Goal: Task Accomplishment & Management: Manage account settings

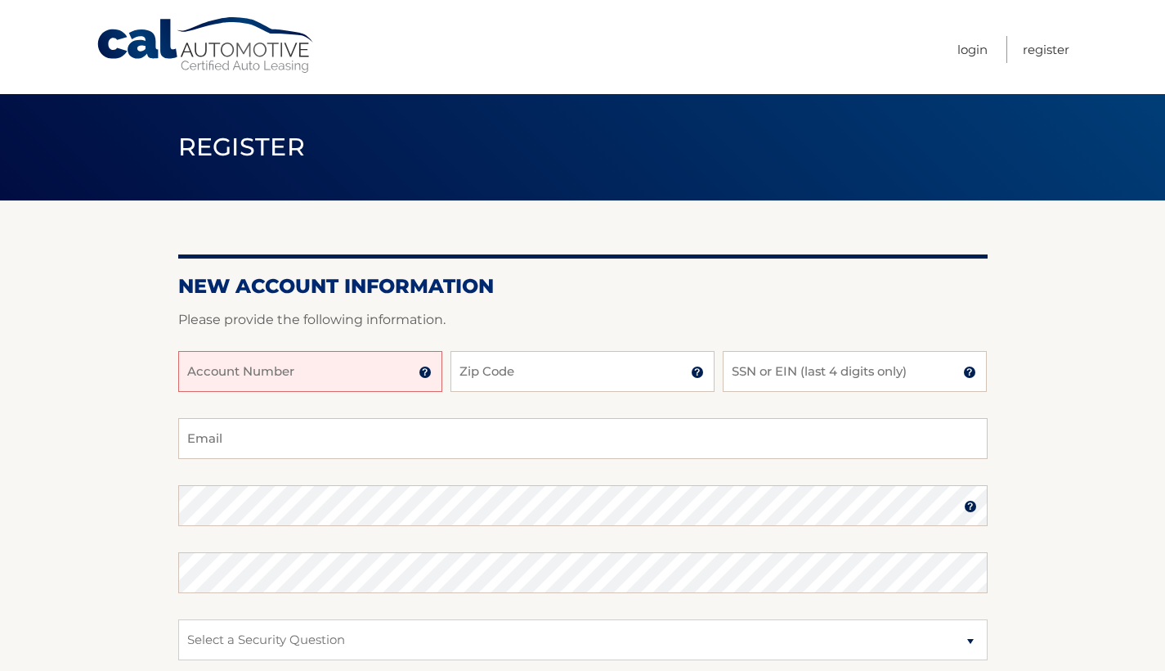
click at [333, 366] on input "Account Number" at bounding box center [310, 371] width 264 height 41
type input "44458000389"
type input "33172"
click at [788, 370] on input "SSN or EIN (last 4 digits only)" at bounding box center [855, 371] width 264 height 41
type input "2859"
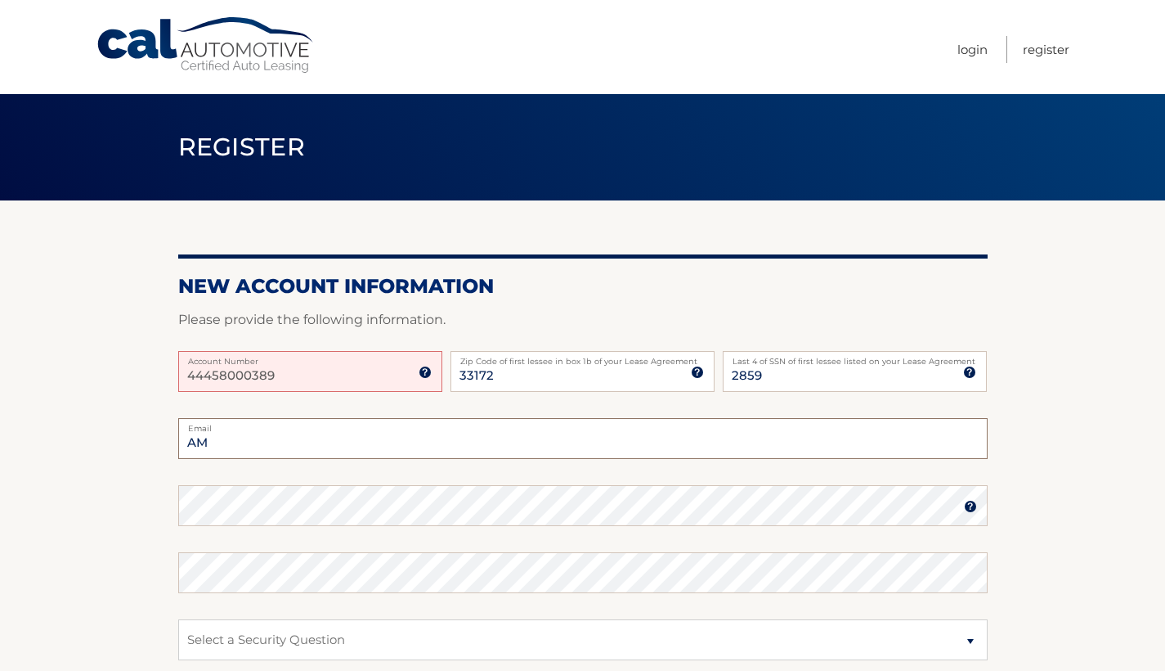
type input "A"
type input "amador.carlota@gmail.com"
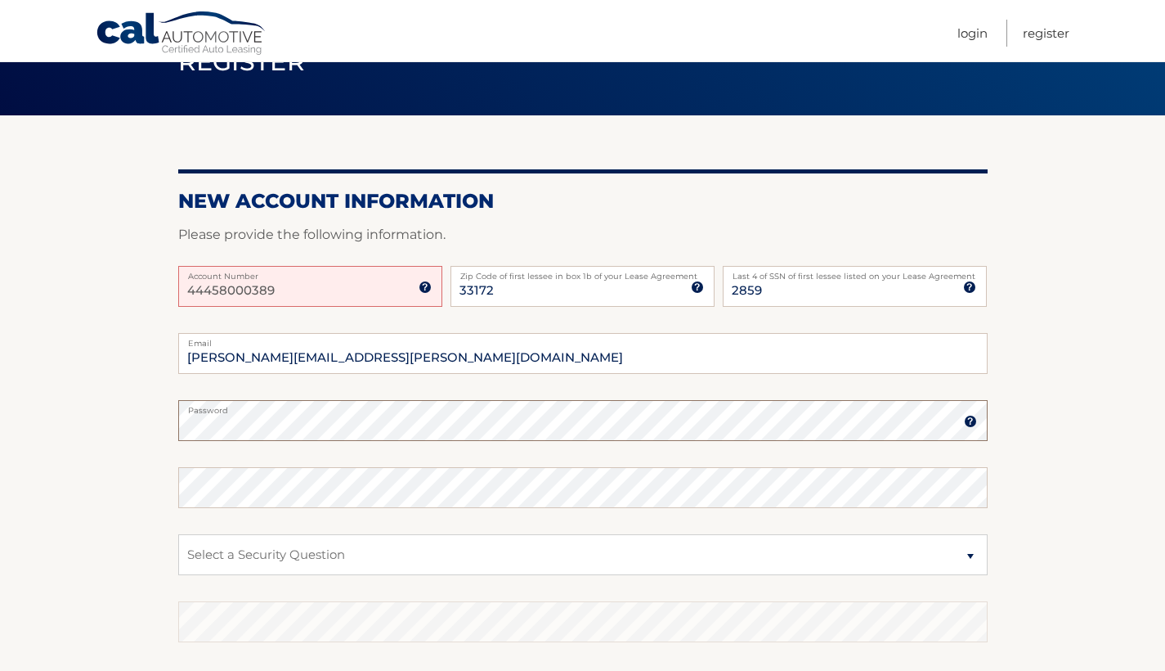
scroll to position [88, 0]
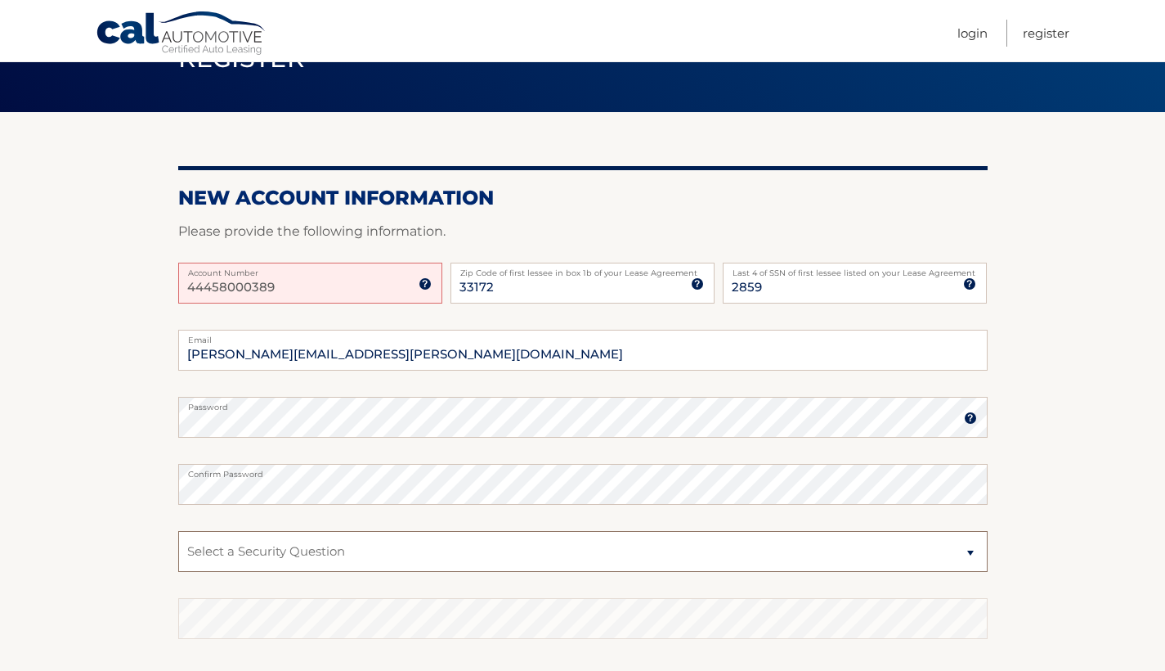
select select "2"
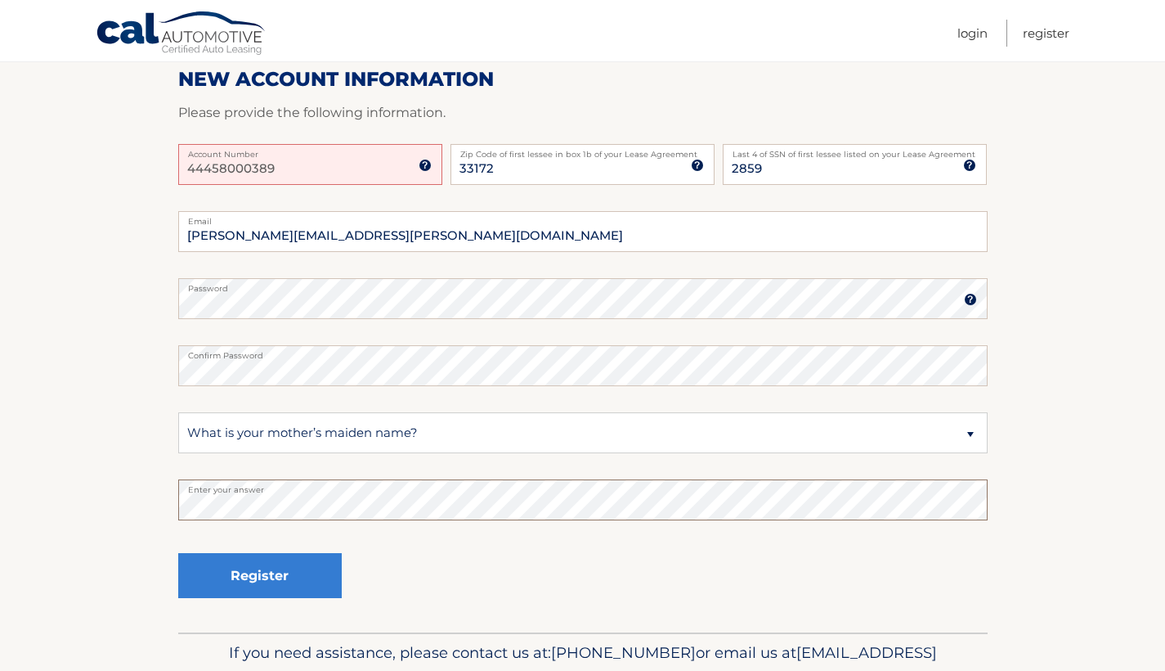
scroll to position [209, 0]
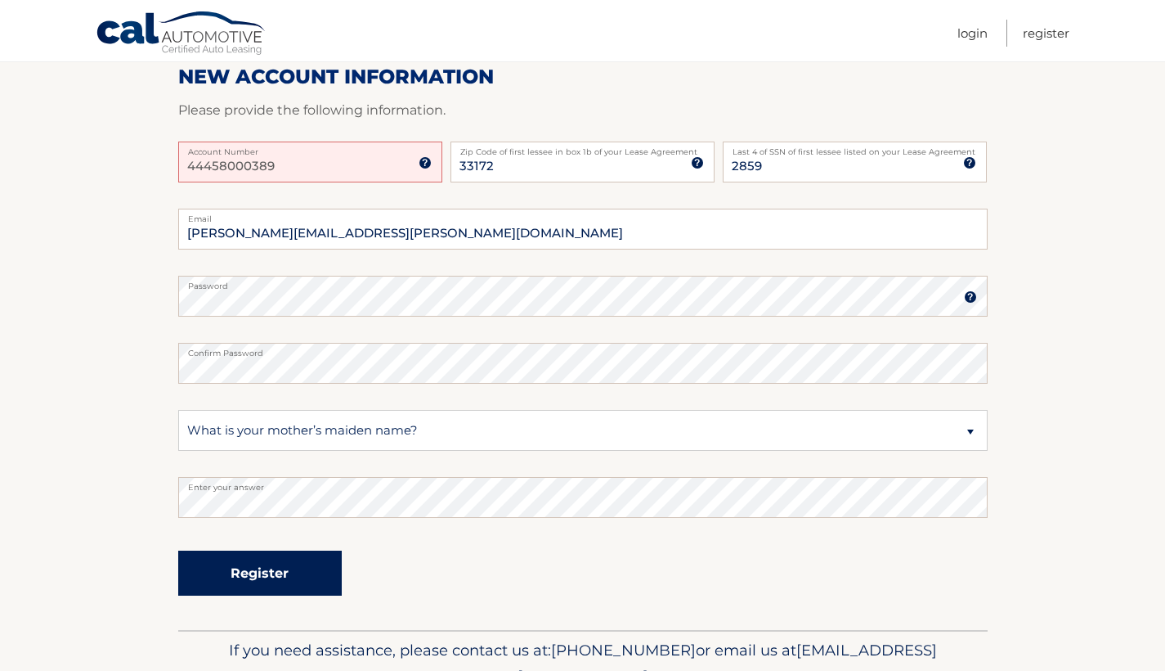
click at [302, 574] on button "Register" at bounding box center [260, 572] width 164 height 45
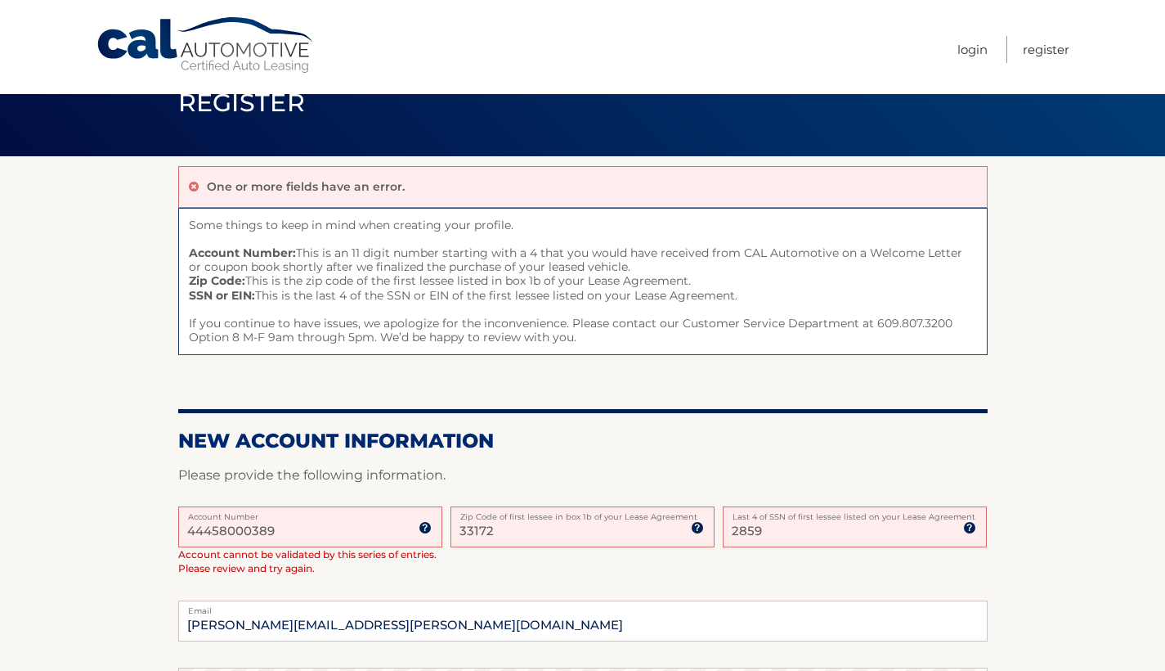
scroll to position [61, 0]
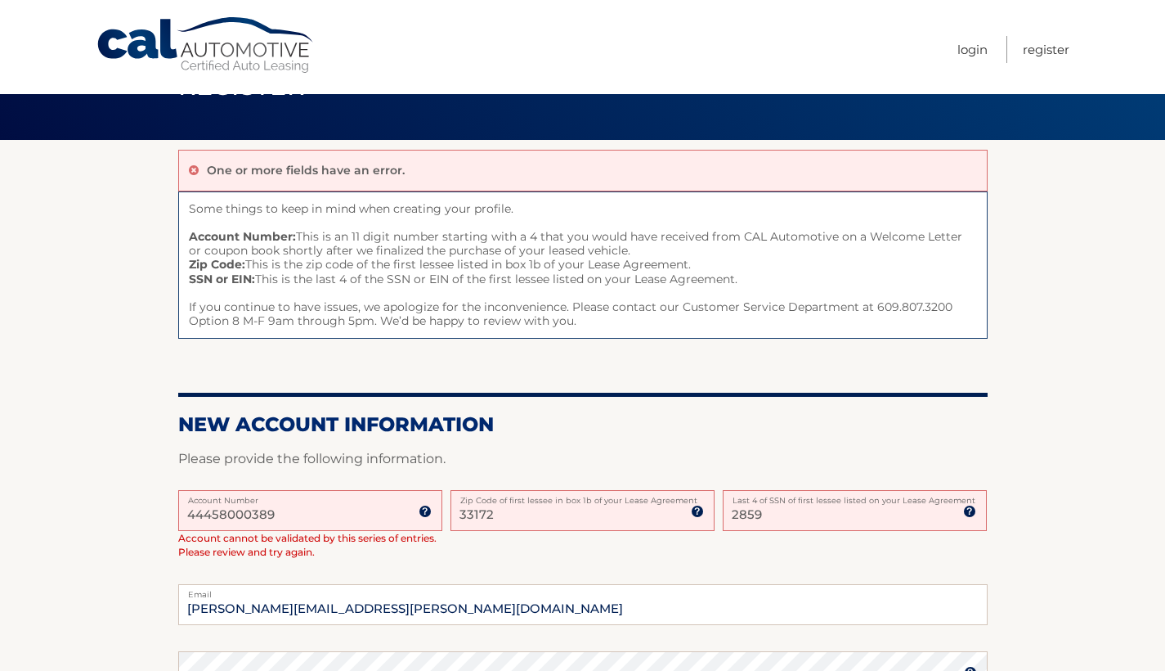
click at [227, 514] on input "44458000389" at bounding box center [310, 510] width 264 height 41
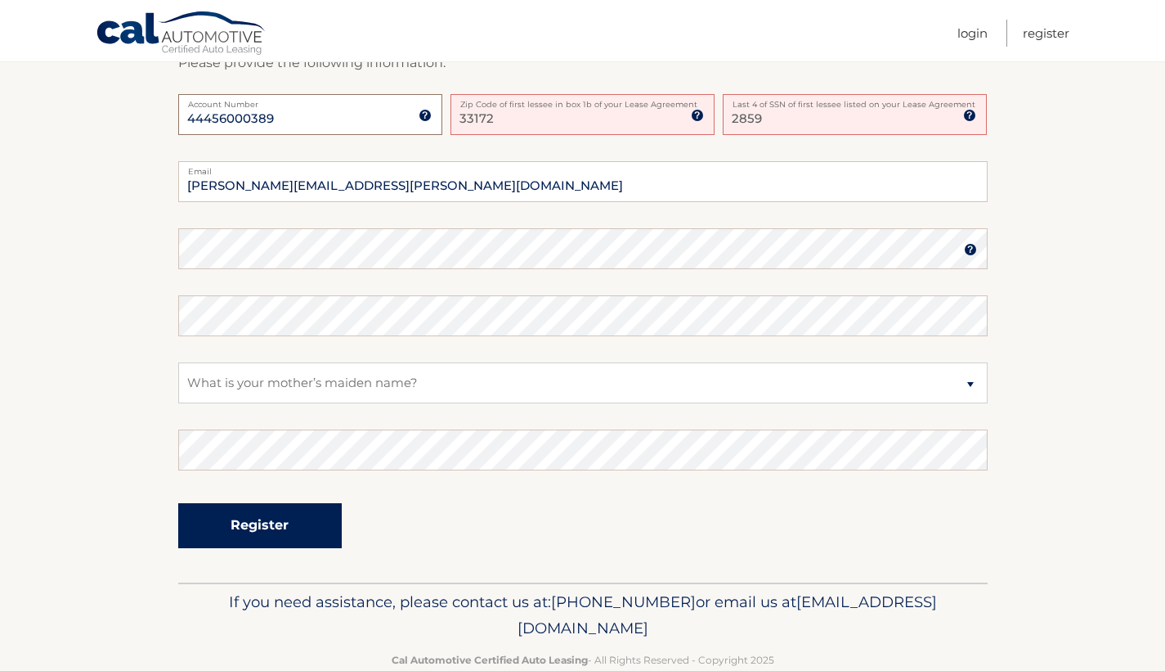
scroll to position [456, 0]
type input "44456000389"
click at [270, 520] on button "Register" at bounding box center [260, 525] width 164 height 45
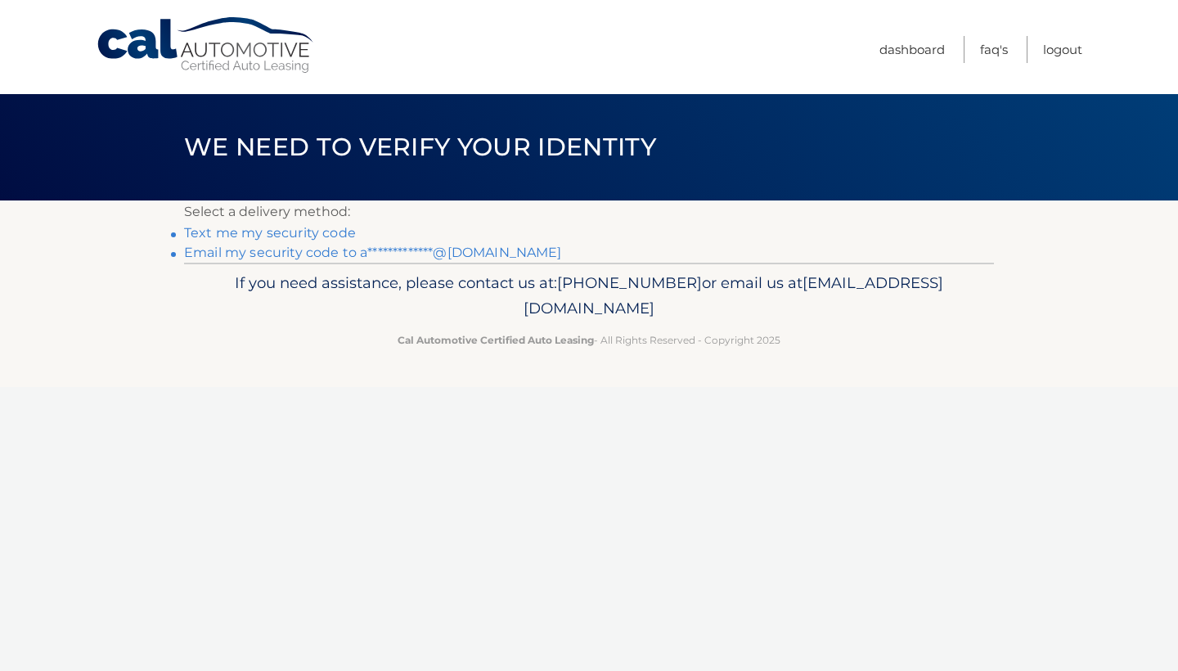
click at [263, 254] on link "**********" at bounding box center [373, 253] width 378 height 16
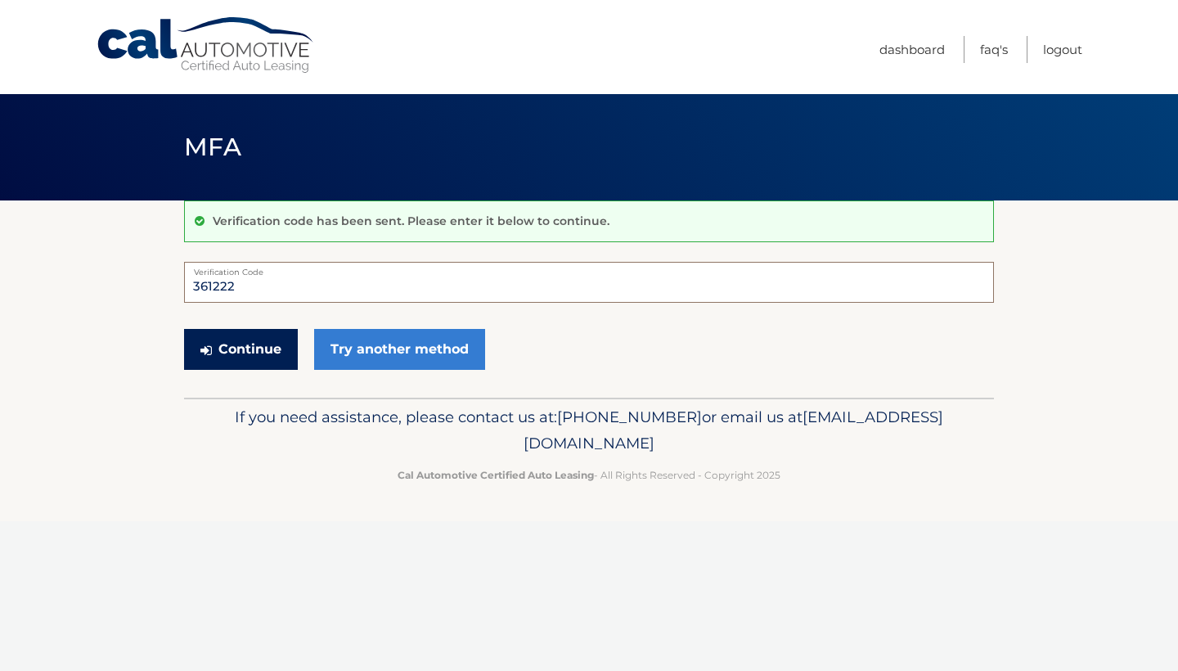
type input "361222"
click at [255, 349] on button "Continue" at bounding box center [241, 349] width 114 height 41
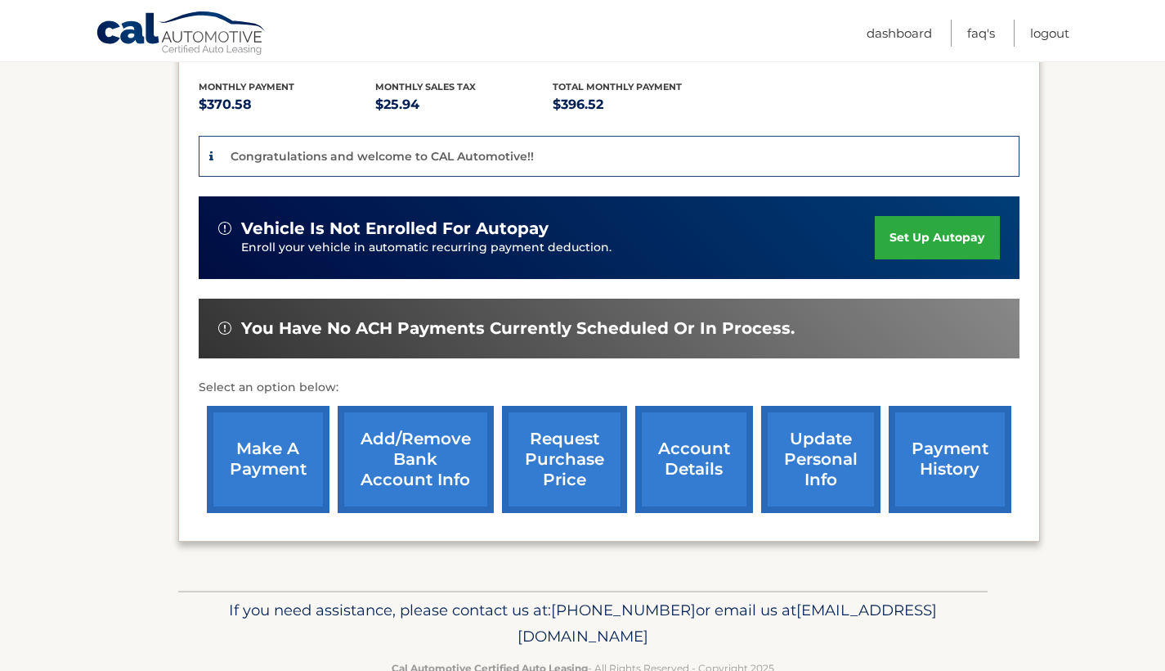
scroll to position [366, 0]
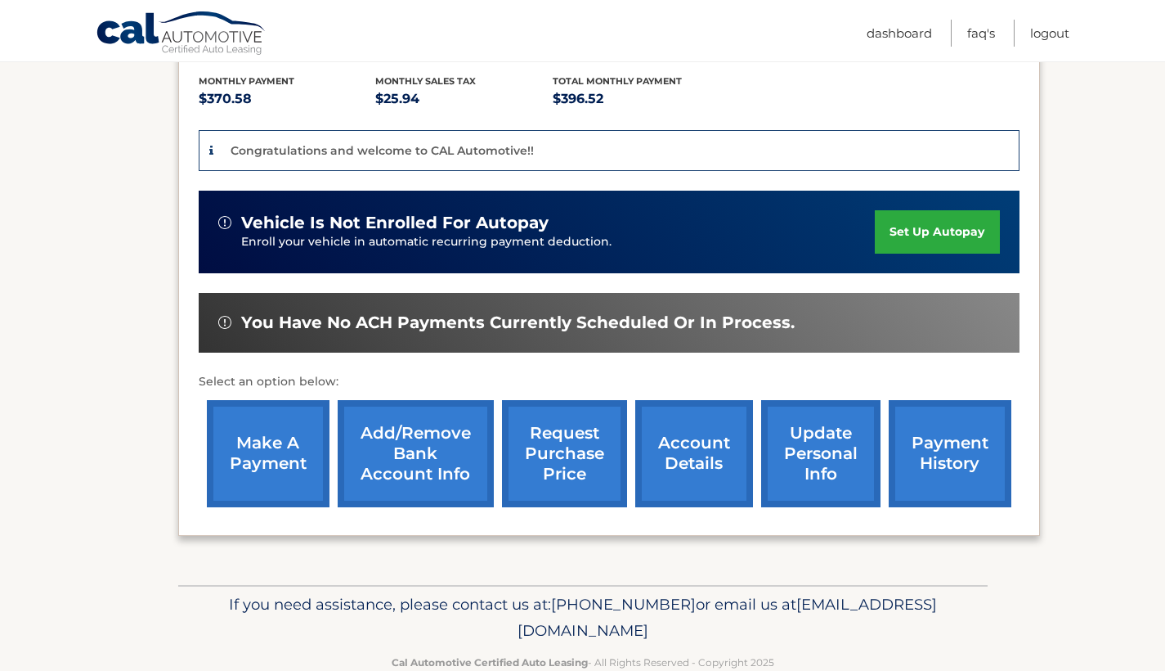
click at [954, 210] on link "set up autopay" at bounding box center [937, 231] width 124 height 43
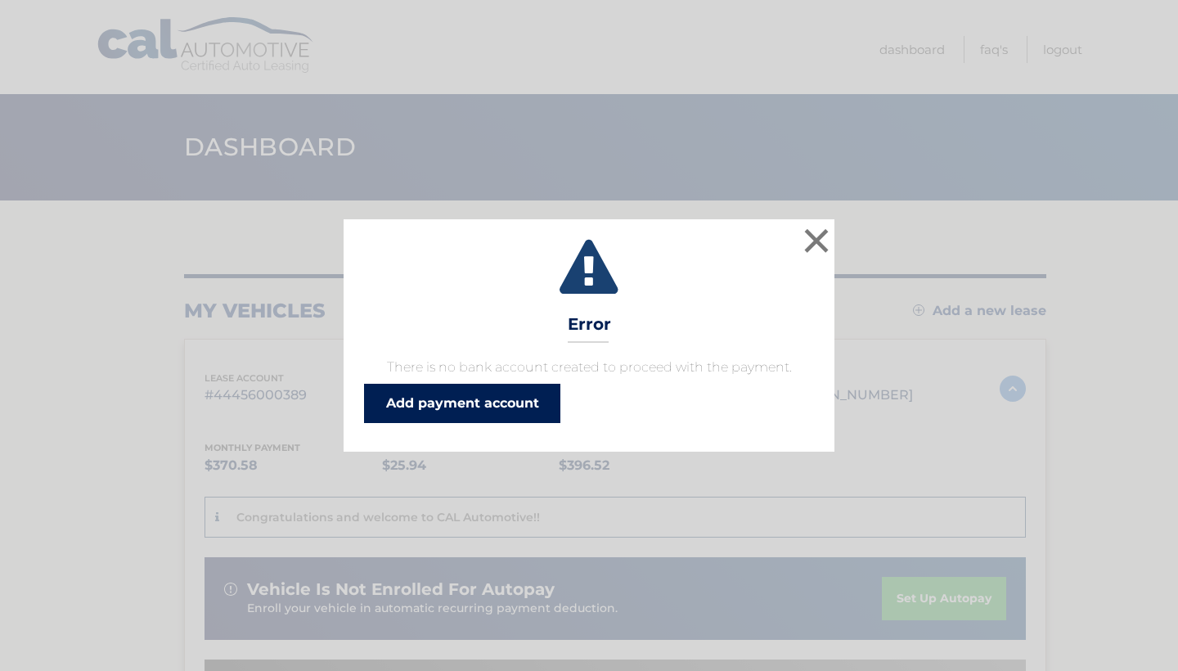
click at [458, 397] on link "Add payment account" at bounding box center [462, 403] width 196 height 39
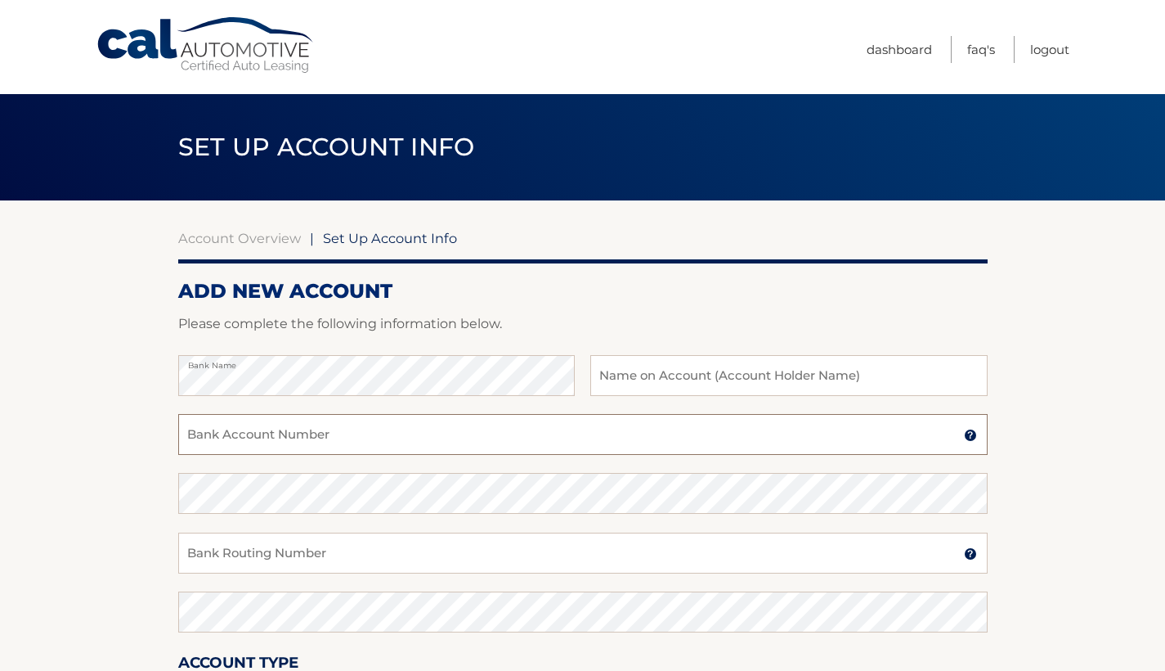
click at [410, 447] on input "Bank Account Number" at bounding box center [583, 434] width 810 height 41
paste input "898074832827"
type input "898074832827"
click at [324, 554] on input "Bank Routing Number" at bounding box center [583, 552] width 810 height 41
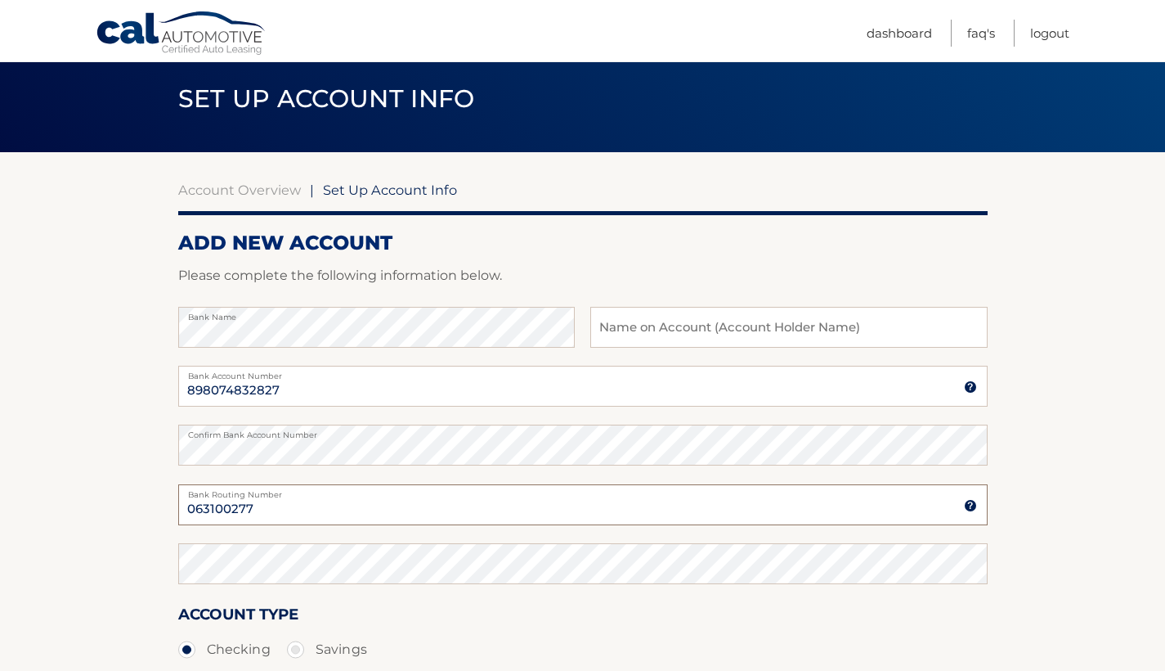
scroll to position [66, 0]
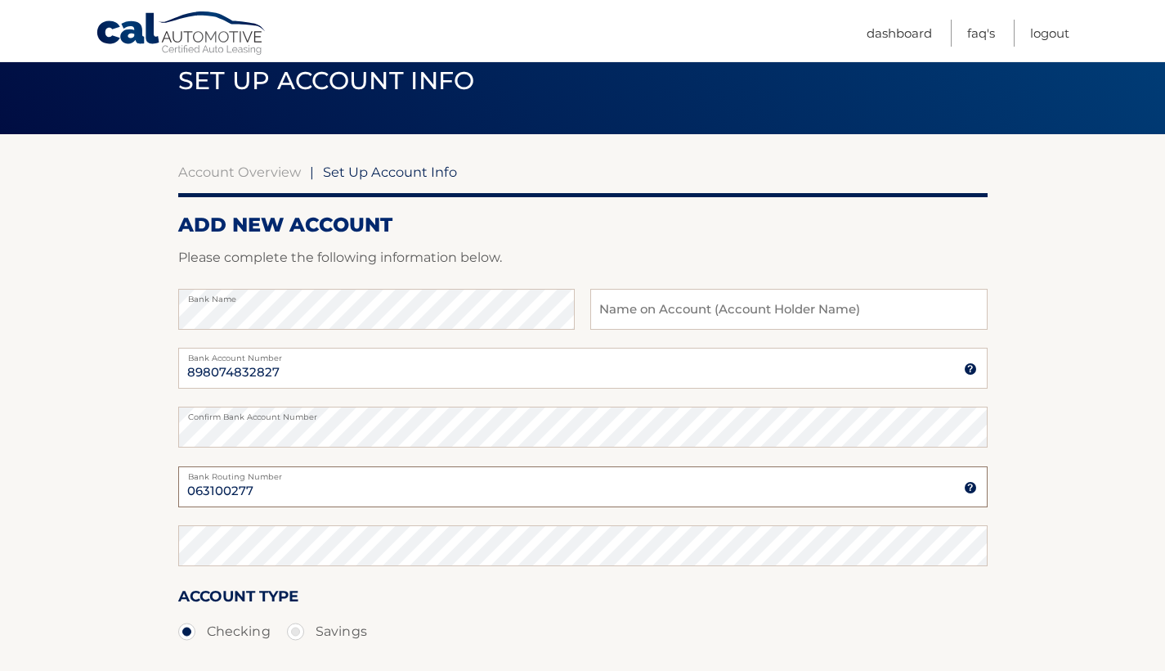
type input "063100277"
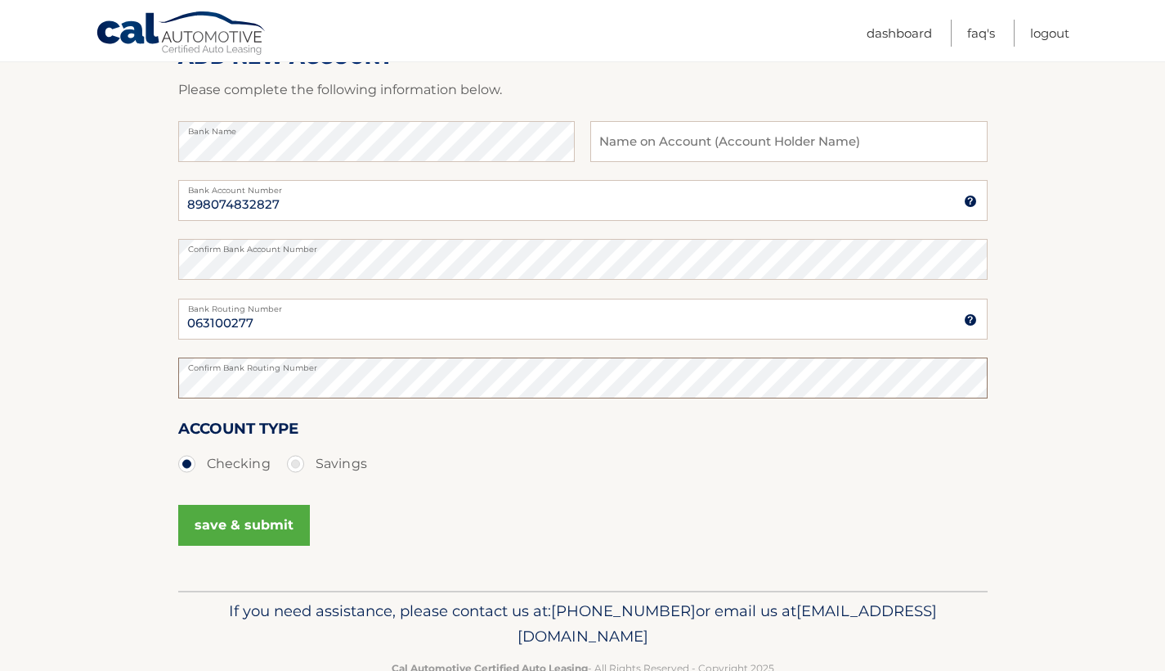
scroll to position [237, 0]
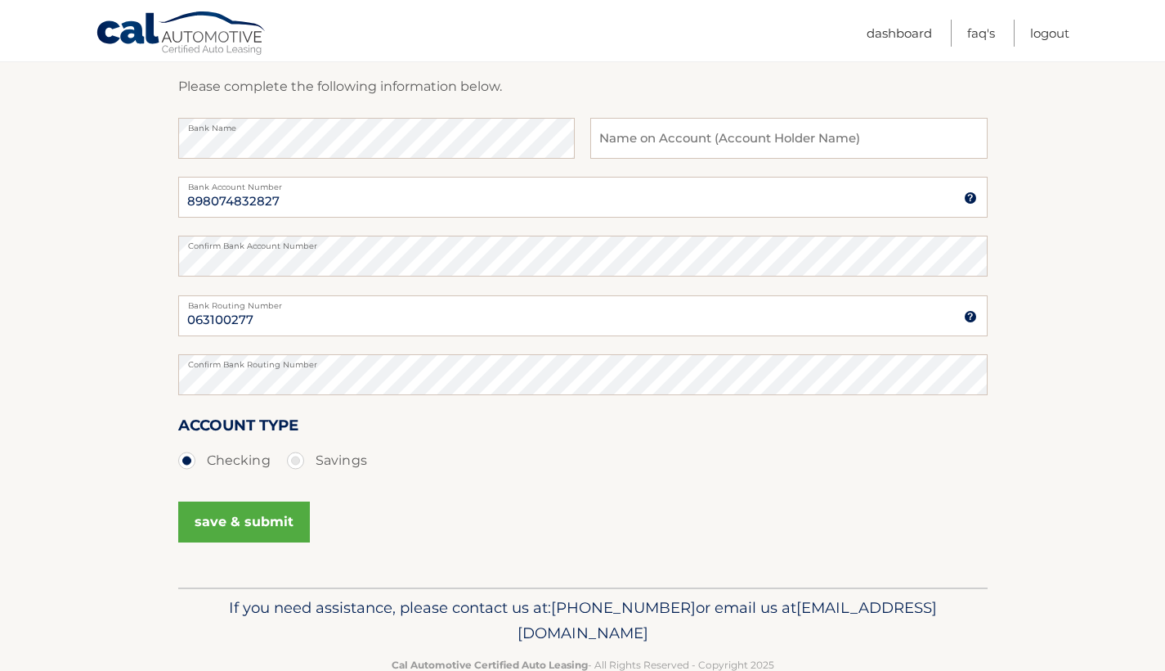
click at [264, 529] on button "save & submit" at bounding box center [244, 521] width 132 height 41
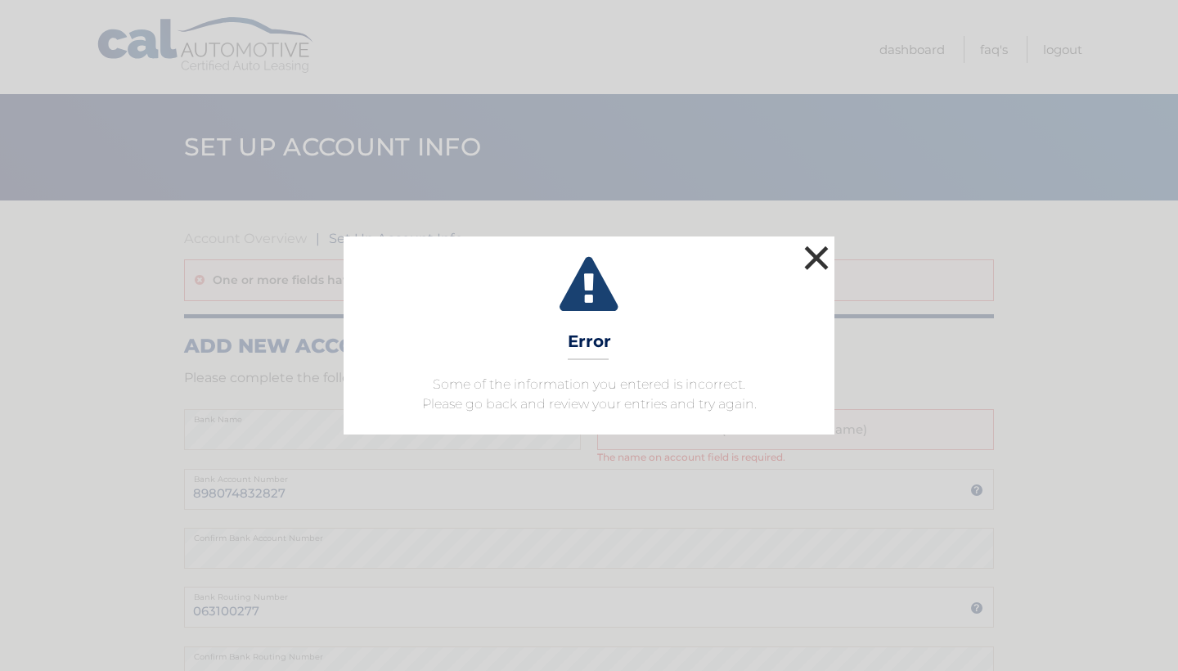
click at [823, 255] on button "×" at bounding box center [816, 257] width 33 height 33
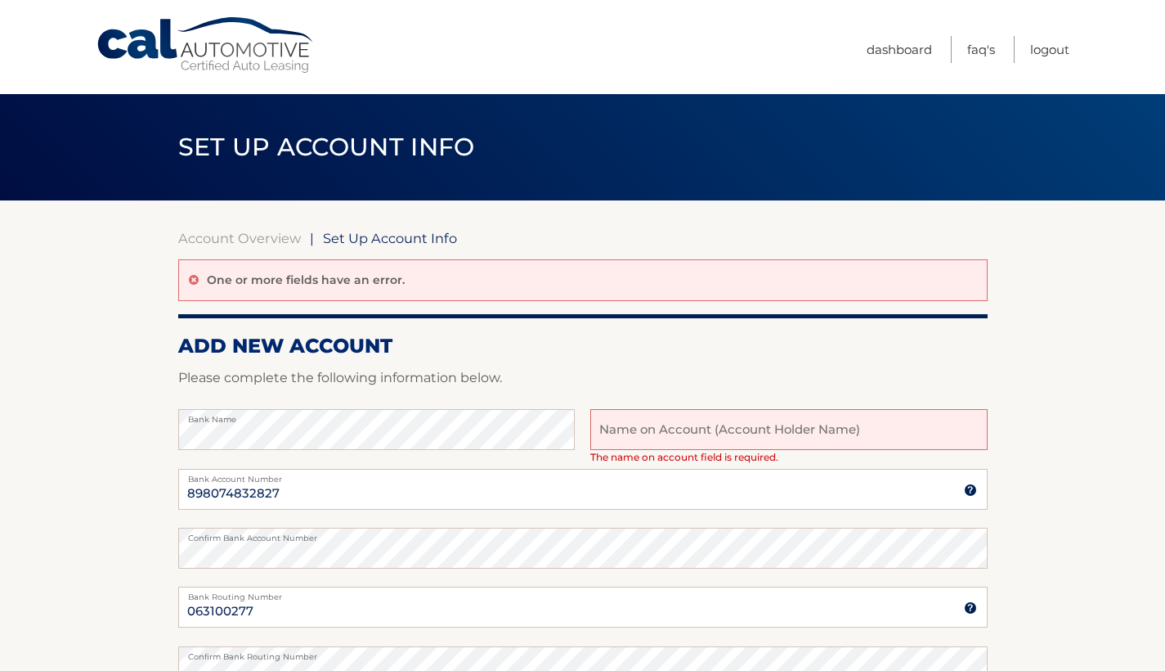
click at [618, 443] on input "text" at bounding box center [788, 429] width 397 height 41
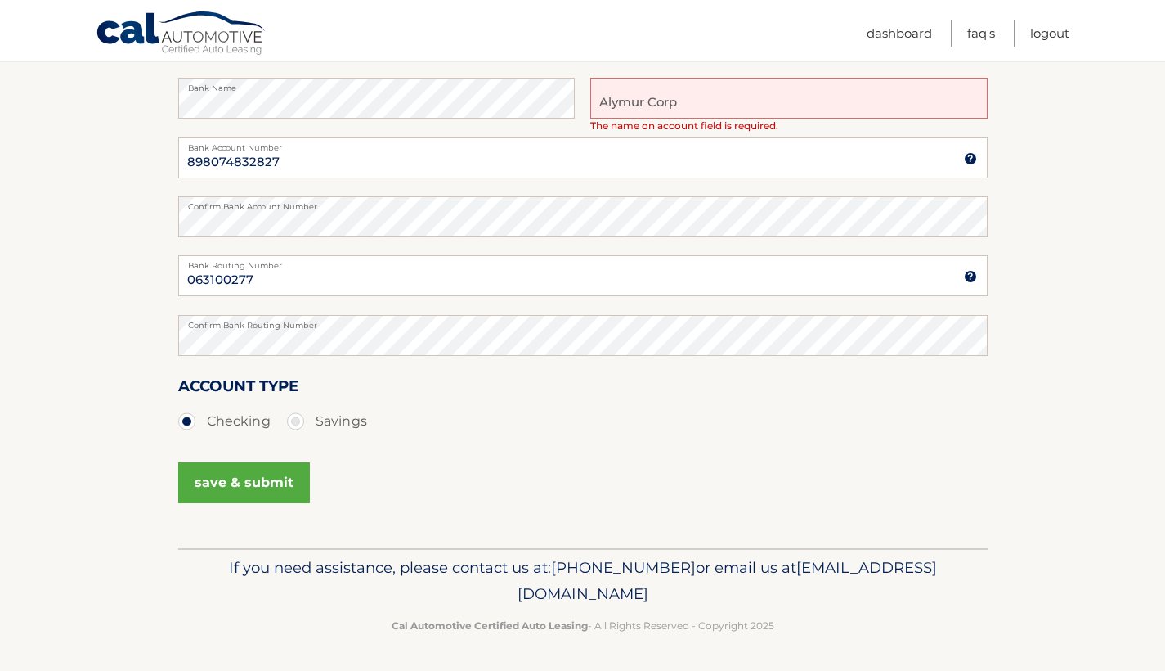
scroll to position [330, 0]
type input "Alymur Corp"
click at [251, 491] on button "save & submit" at bounding box center [244, 484] width 132 height 41
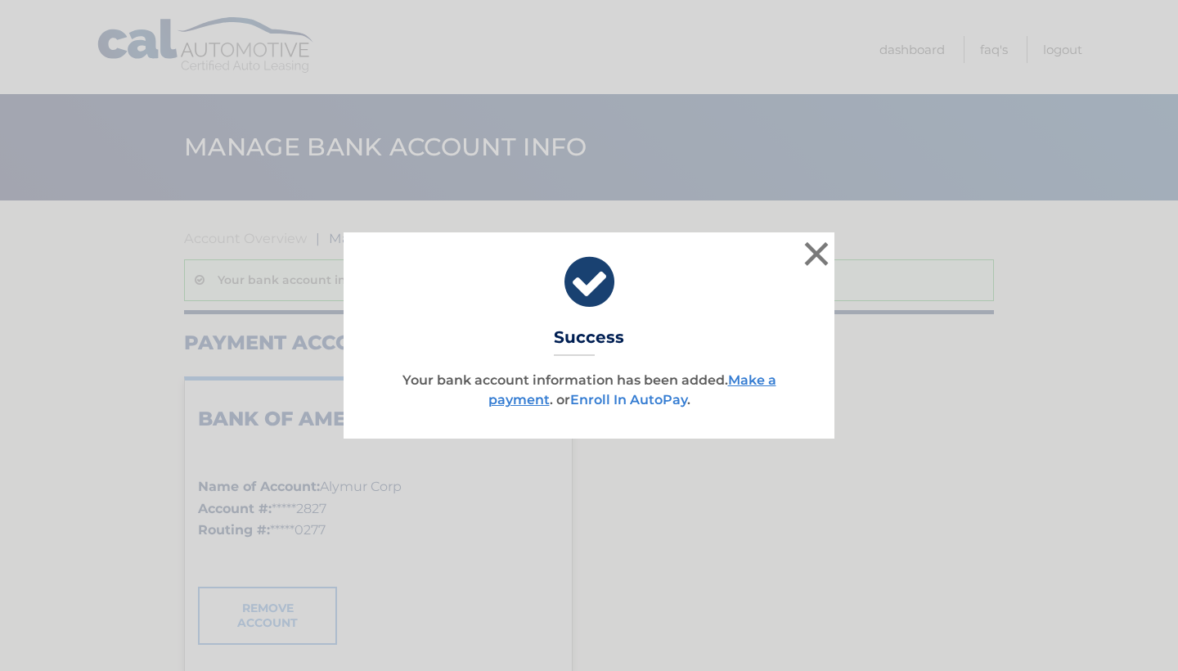
click at [641, 401] on link "Enroll In AutoPay" at bounding box center [628, 400] width 117 height 16
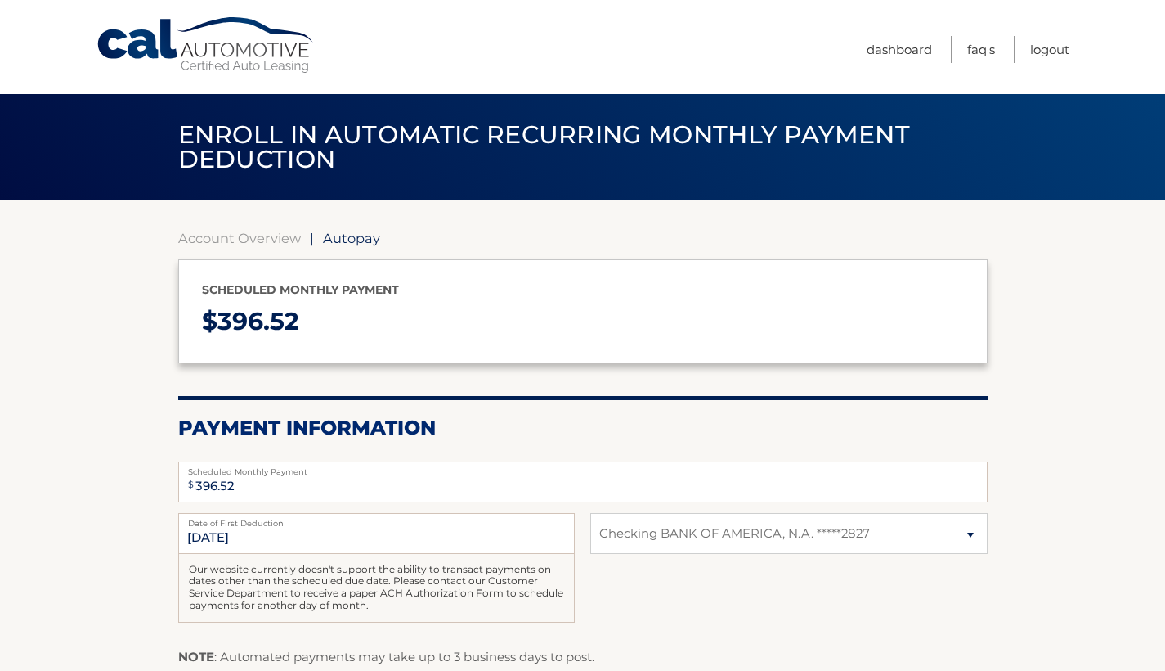
select select "Mzc3YzRmYjMtNGY1OS00MDE0LWIwOTktOTdkNzdkZTI5YWUx"
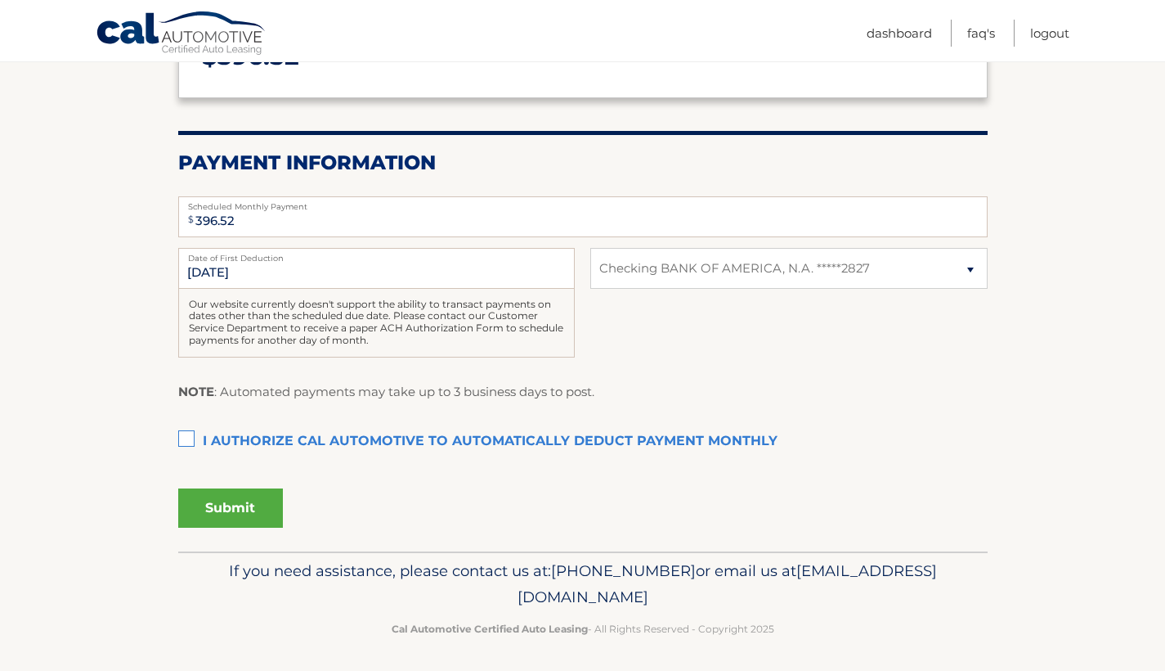
scroll to position [264, 0]
click at [188, 438] on label "I authorize cal automotive to automatically deduct payment monthly This checkbo…" at bounding box center [583, 442] width 810 height 33
click at [0, 0] on input "I authorize cal automotive to automatically deduct payment monthly This checkbo…" at bounding box center [0, 0] width 0 height 0
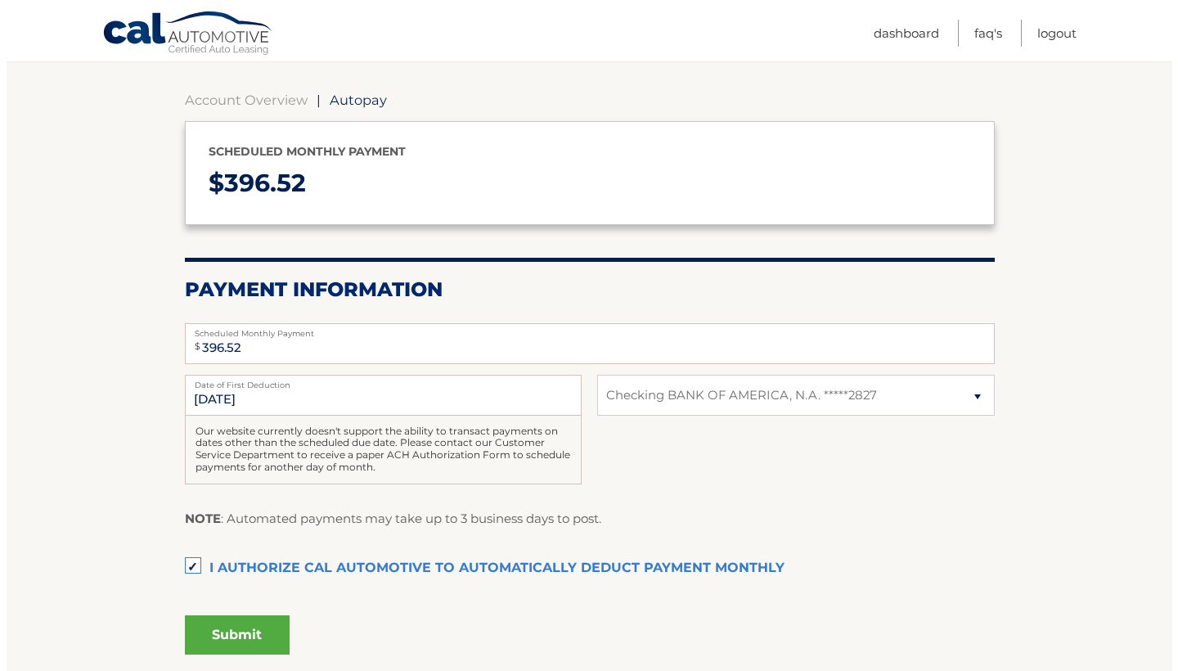
scroll to position [148, 0]
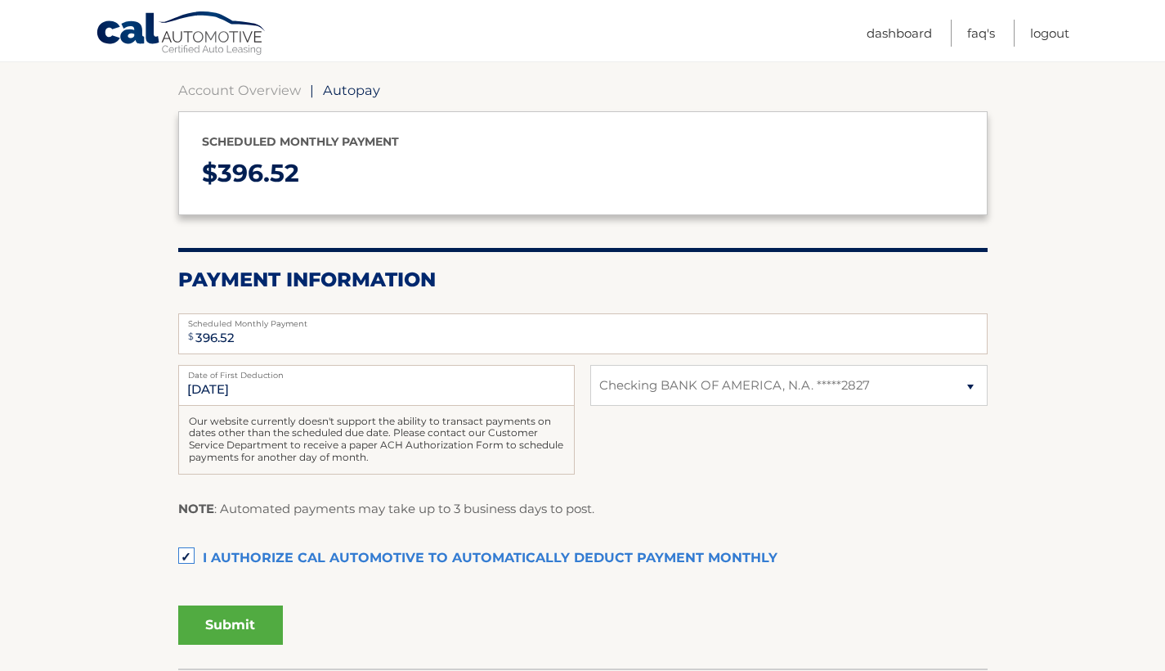
click at [219, 618] on button "Submit" at bounding box center [230, 624] width 105 height 39
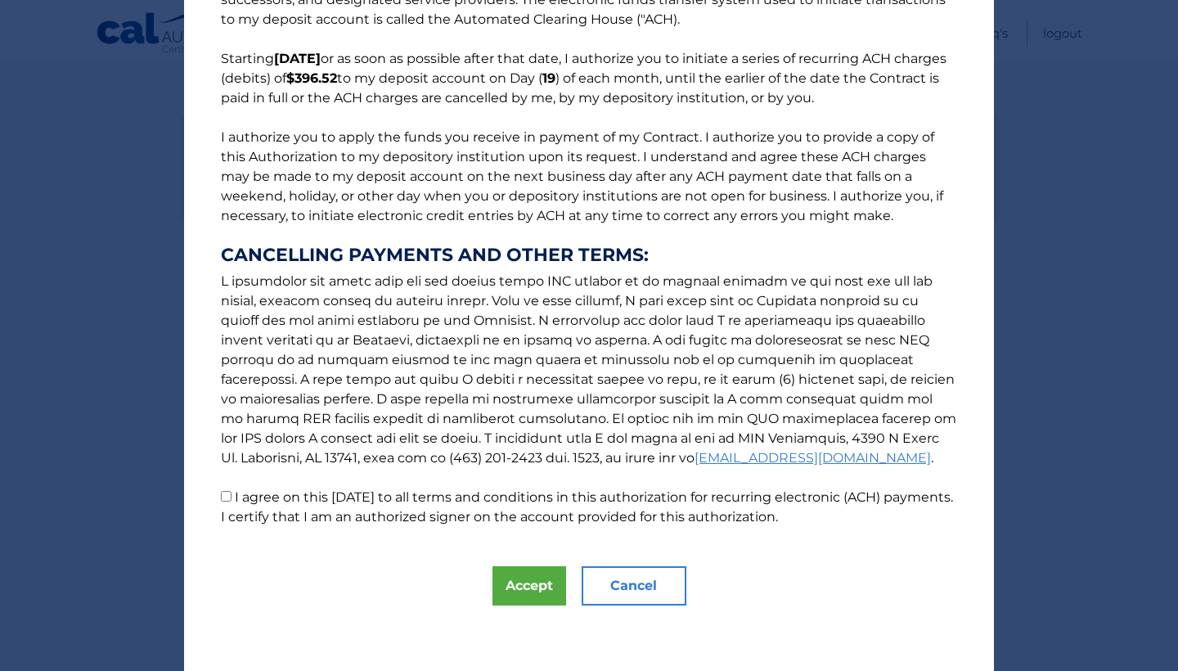
scroll to position [102, 0]
click at [221, 501] on input "I agree on this [DATE] to all terms and conditions in this authorization for re…" at bounding box center [226, 496] width 11 height 11
checkbox input "true"
click at [516, 586] on button "Accept" at bounding box center [529, 585] width 74 height 39
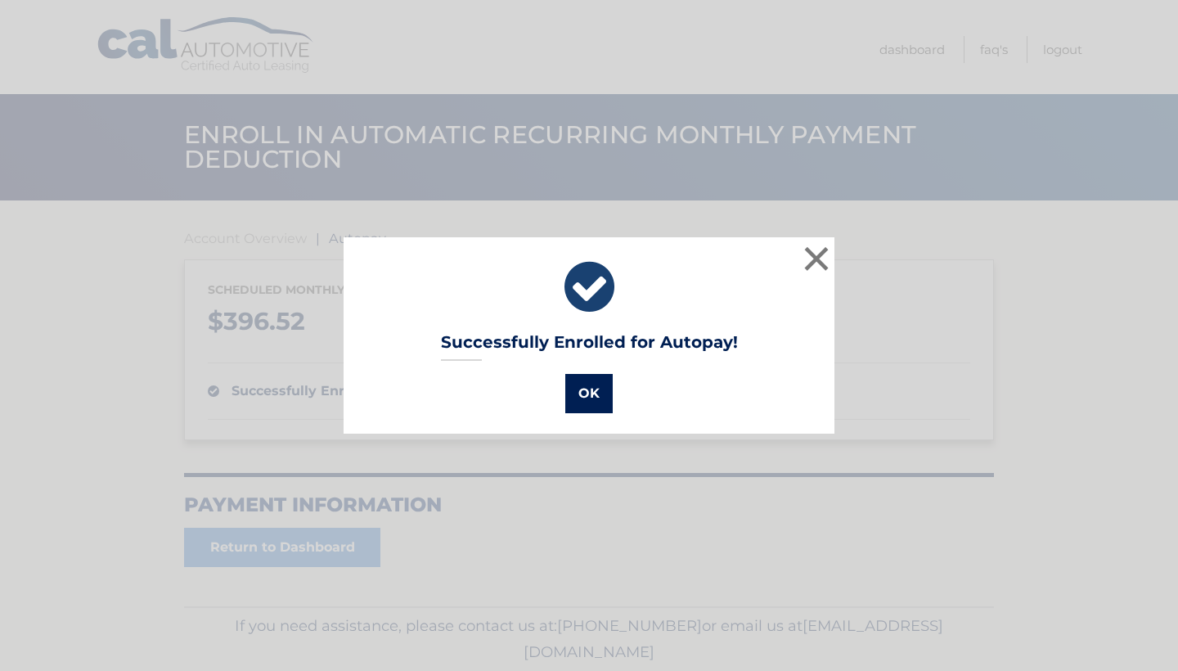
click at [601, 396] on button "OK" at bounding box center [588, 393] width 47 height 39
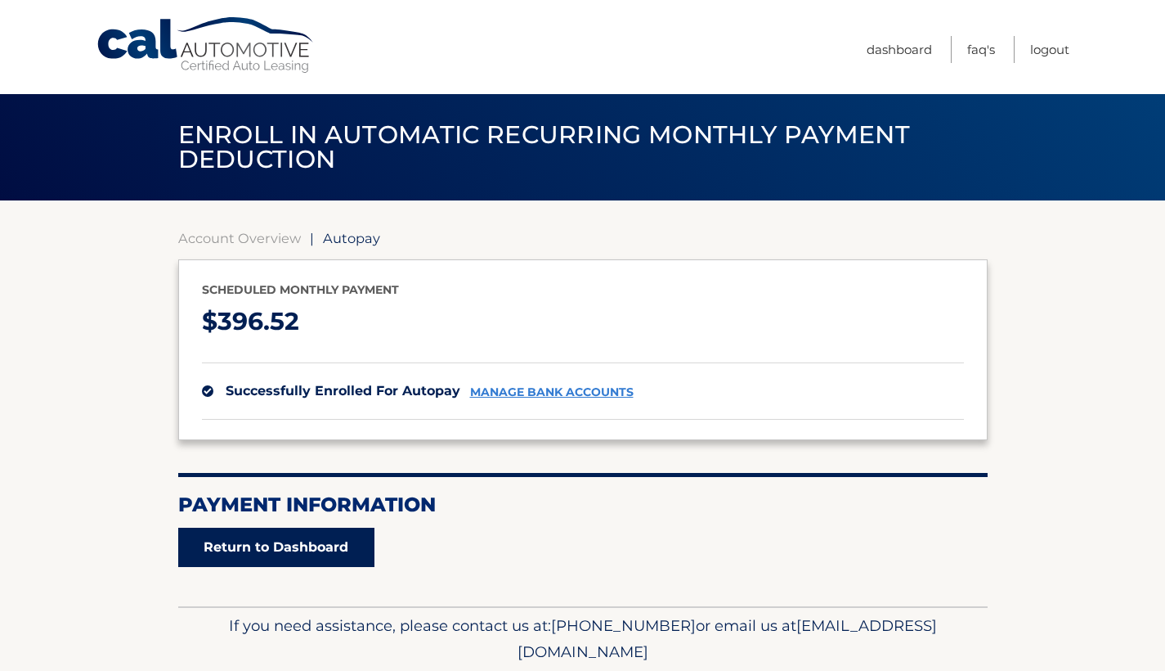
click at [299, 543] on link "Return to Dashboard" at bounding box center [276, 547] width 196 height 39
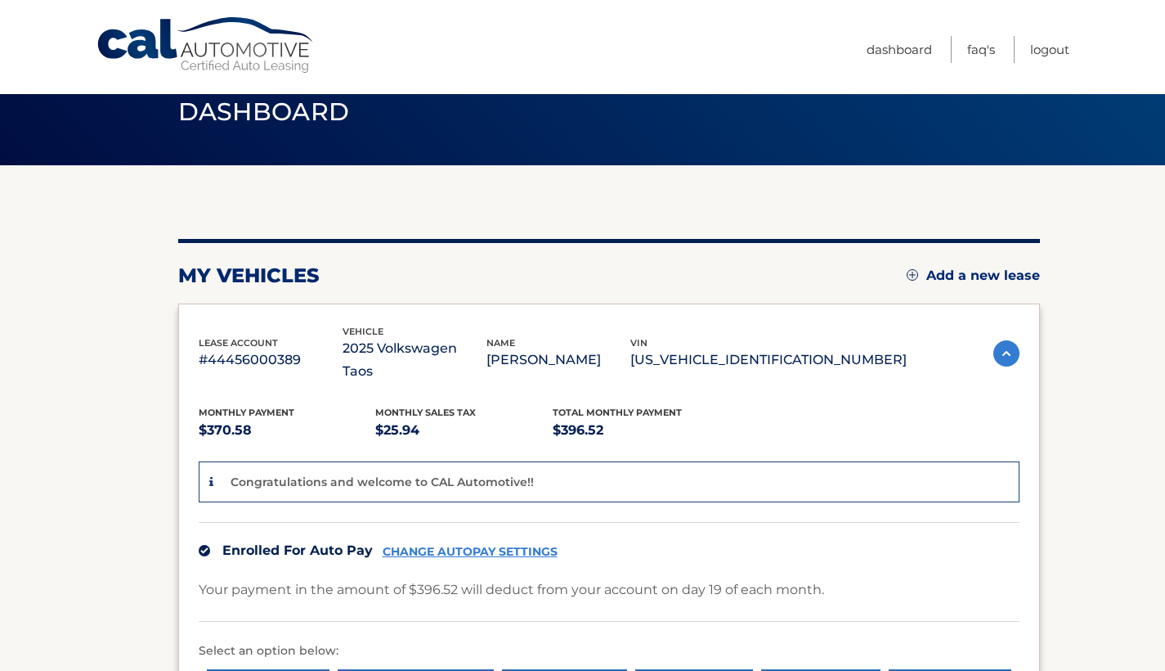
scroll to position [34, 0]
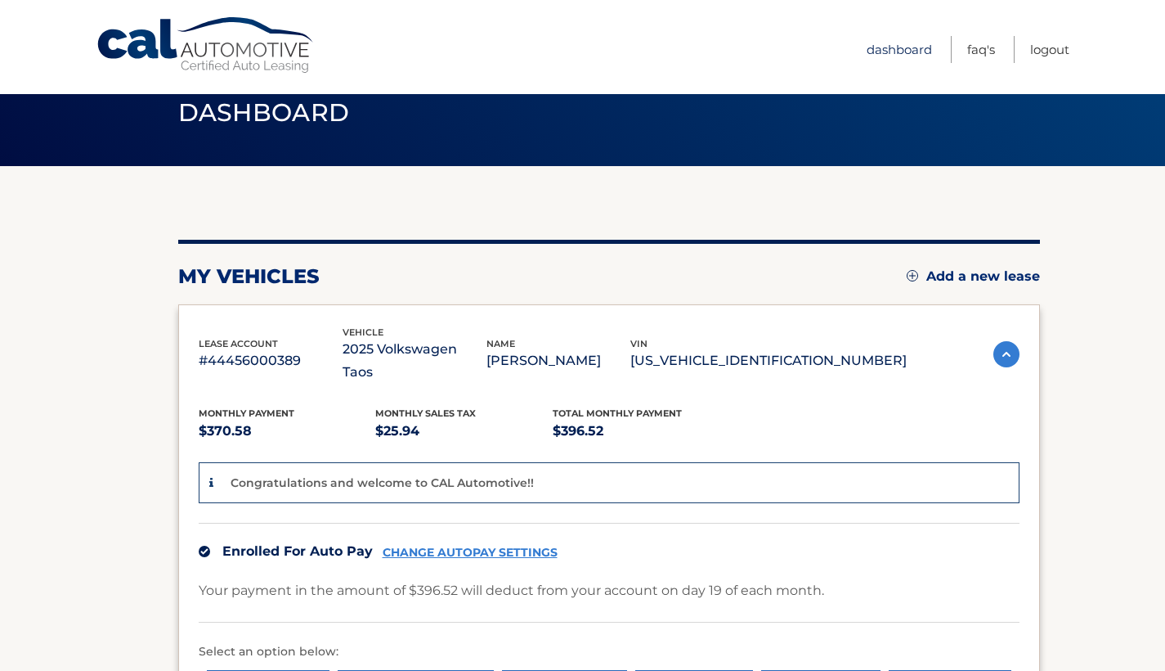
click at [915, 47] on link "Dashboard" at bounding box center [899, 49] width 65 height 27
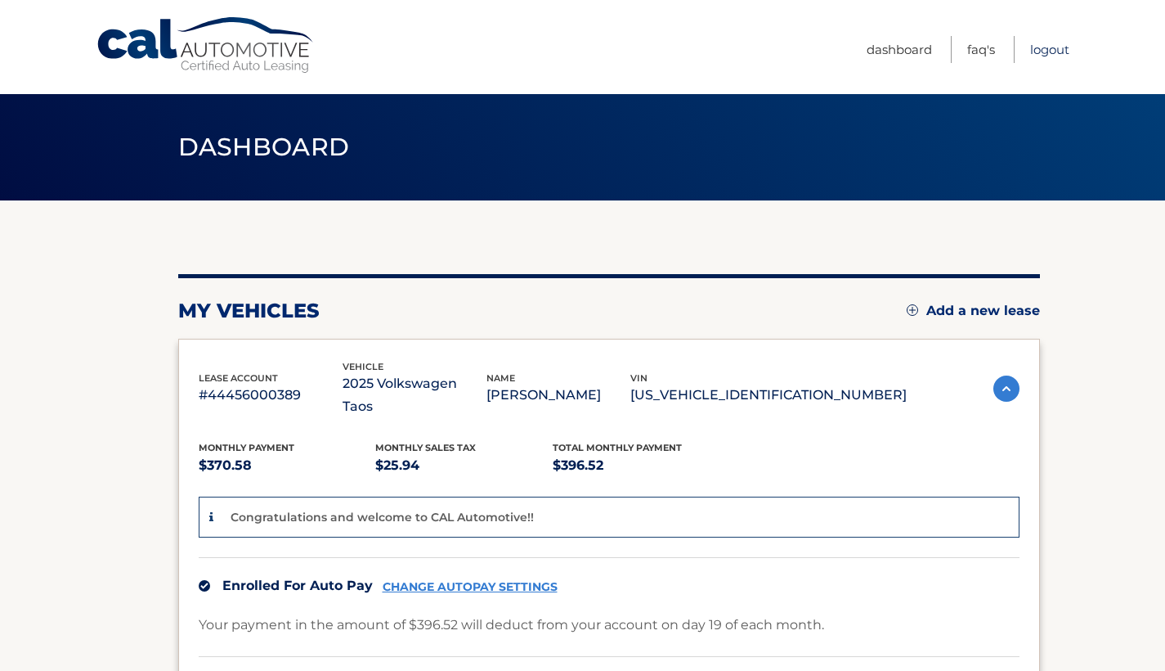
click at [1060, 47] on link "Logout" at bounding box center [1049, 49] width 39 height 27
